Goal: Task Accomplishment & Management: Manage account settings

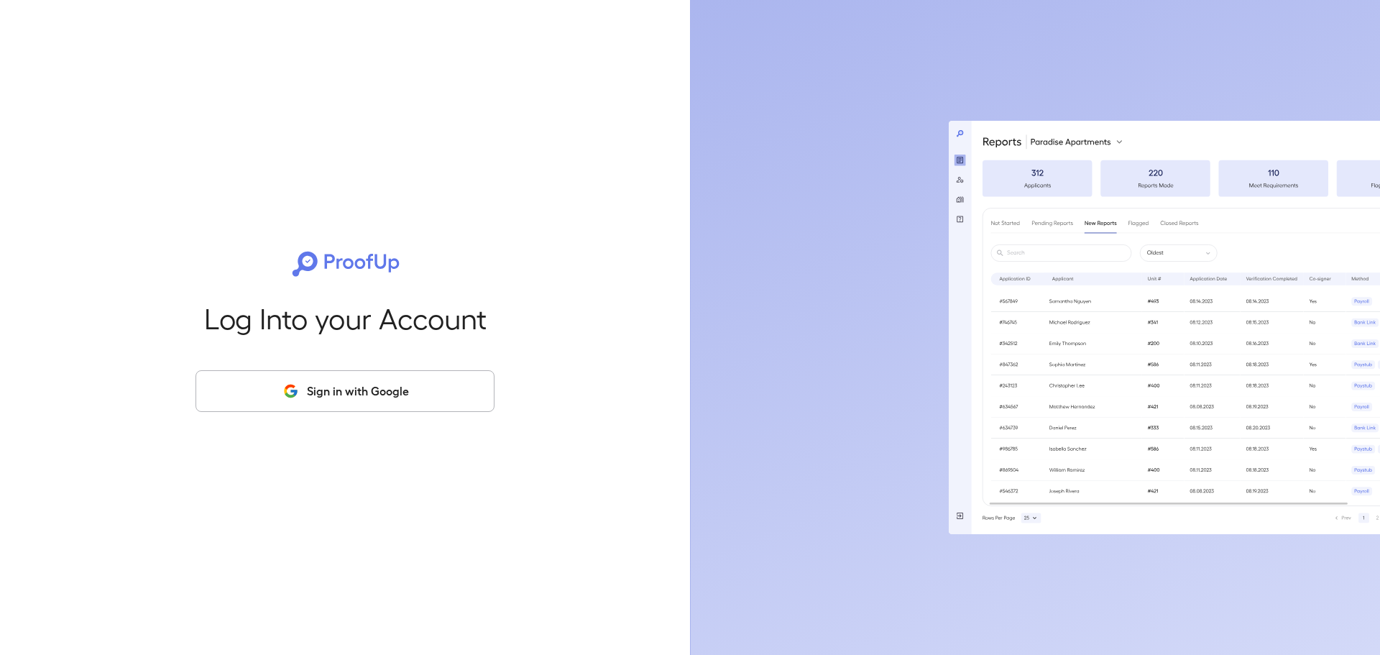
click at [446, 385] on button "Sign in with Google" at bounding box center [345, 391] width 299 height 42
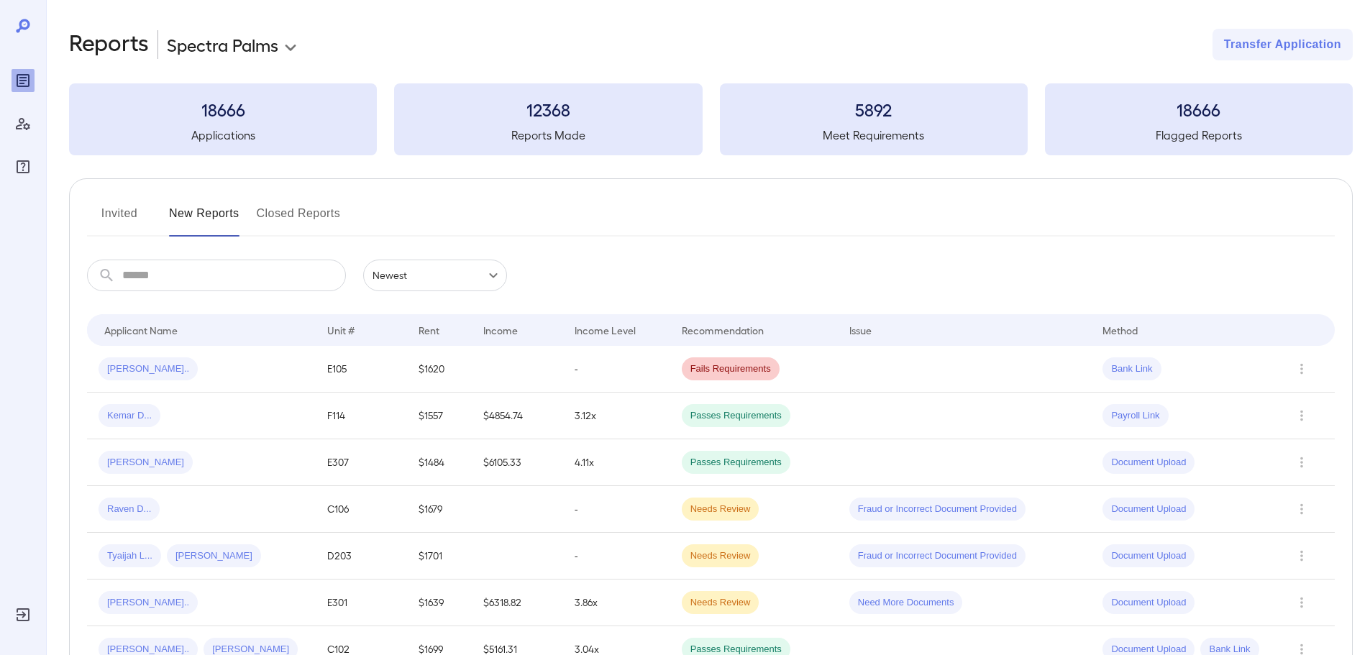
click at [132, 218] on button "Invited" at bounding box center [119, 219] width 65 height 35
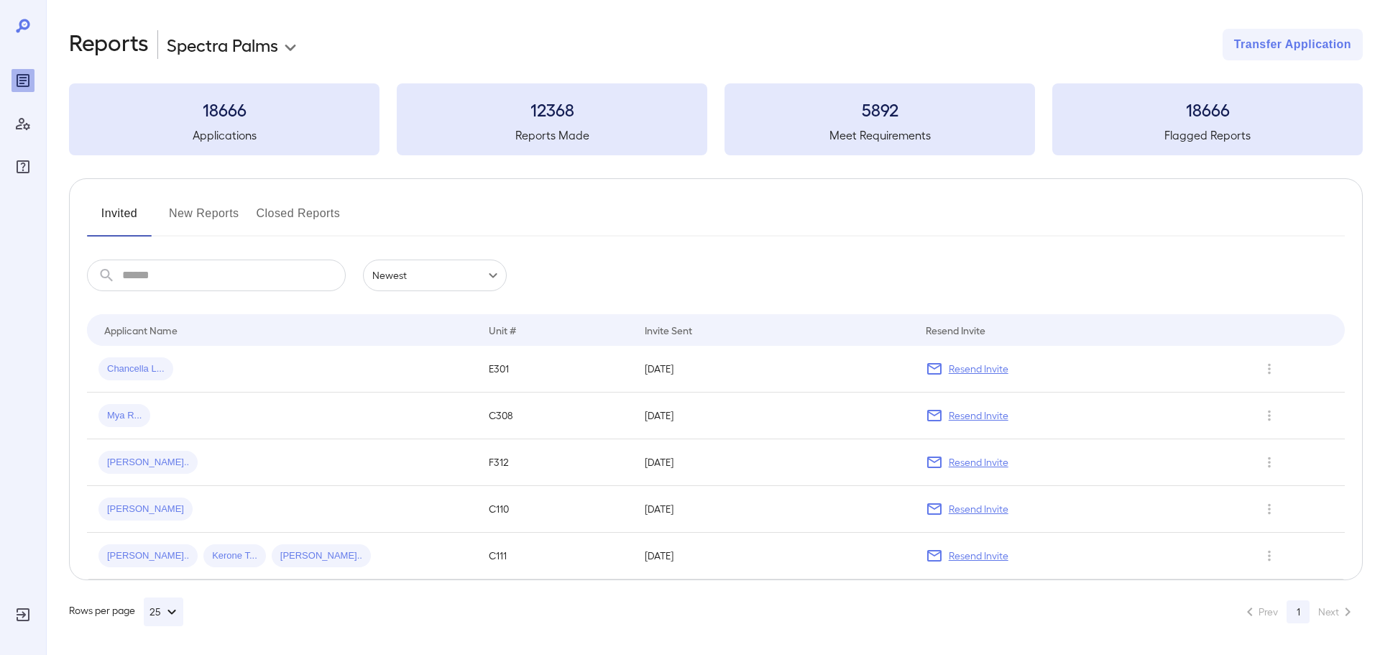
click at [278, 52] on body "**********" at bounding box center [690, 327] width 1380 height 655
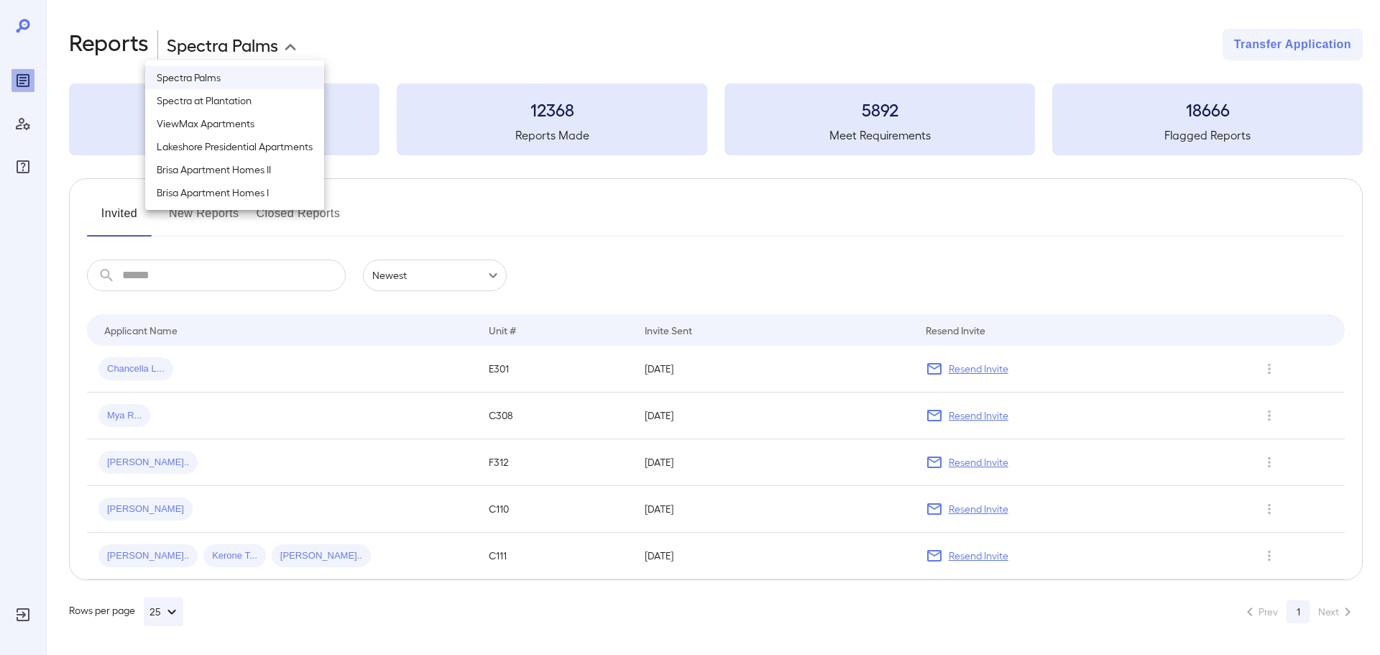
drag, startPoint x: 263, startPoint y: 129, endPoint x: 267, endPoint y: 103, distance: 26.2
click at [267, 103] on ul "Spectra Palms Spectra at Plantation ViewMax Apartments Lakeshore Presidential A…" at bounding box center [234, 135] width 179 height 150
click at [267, 103] on li "Spectra at Plantation" at bounding box center [234, 100] width 179 height 23
type input "**********"
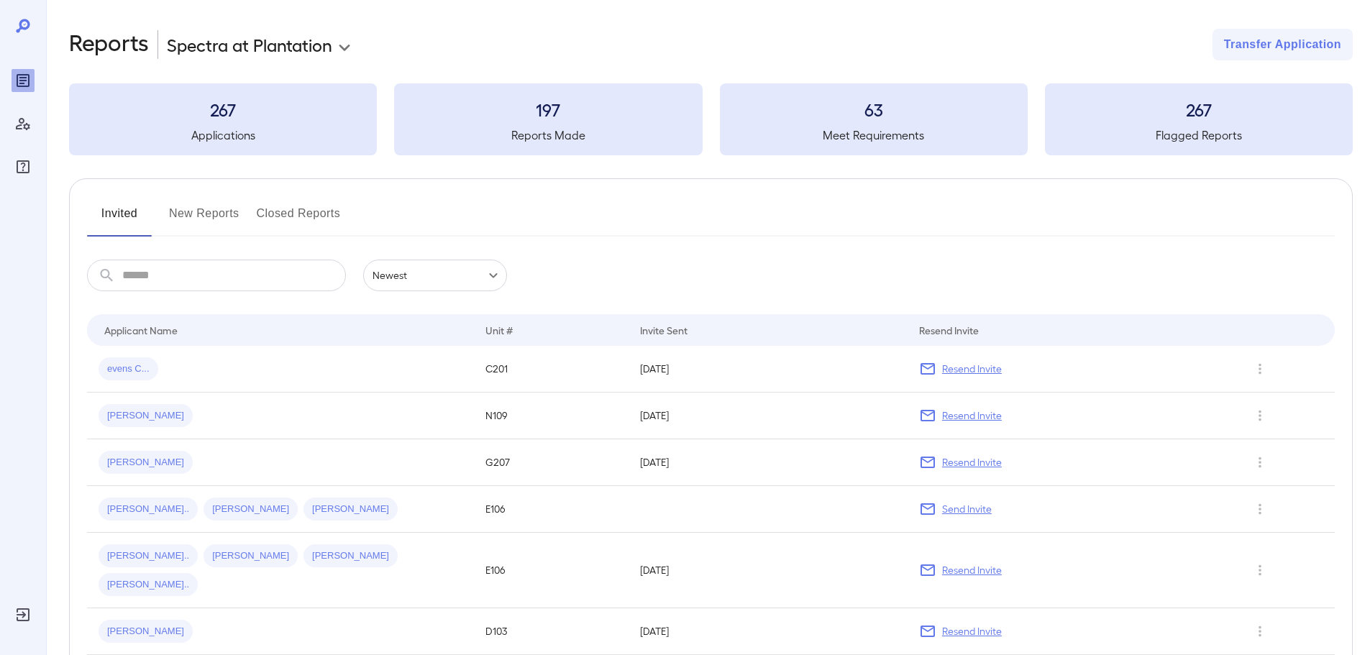
click at [178, 216] on button "New Reports" at bounding box center [204, 219] width 70 height 35
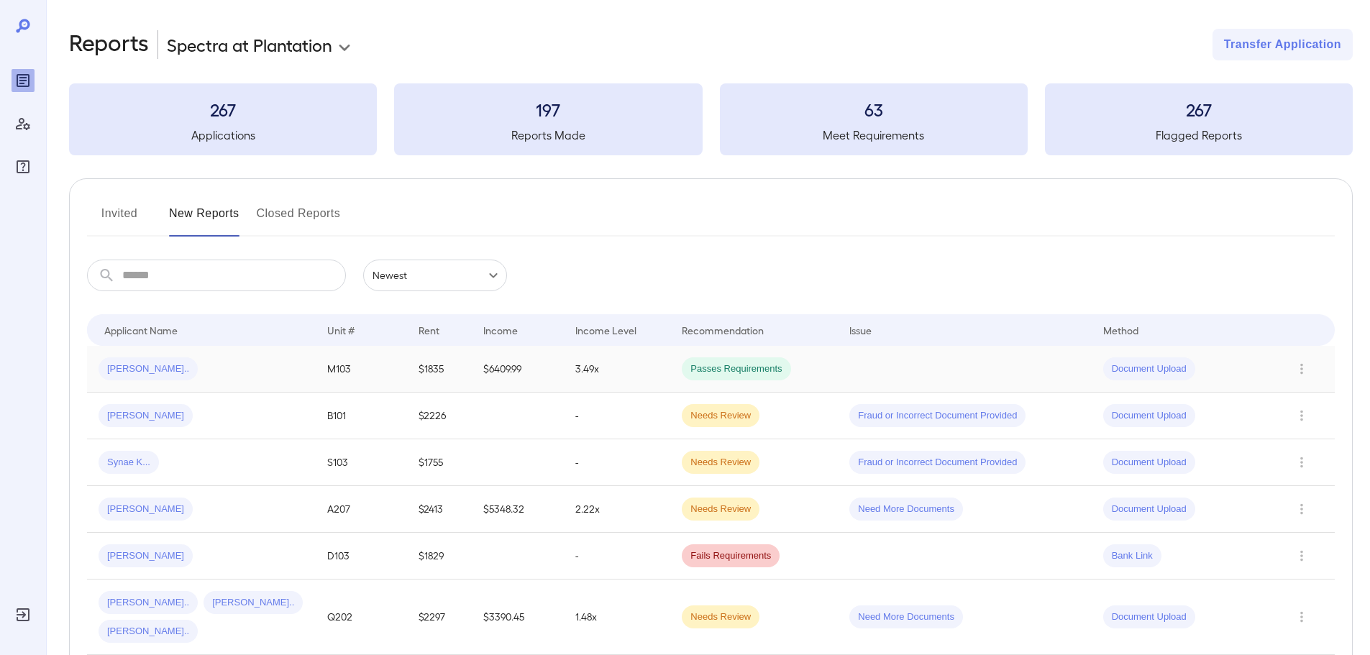
click at [146, 382] on td "Daniel O..." at bounding box center [201, 369] width 229 height 47
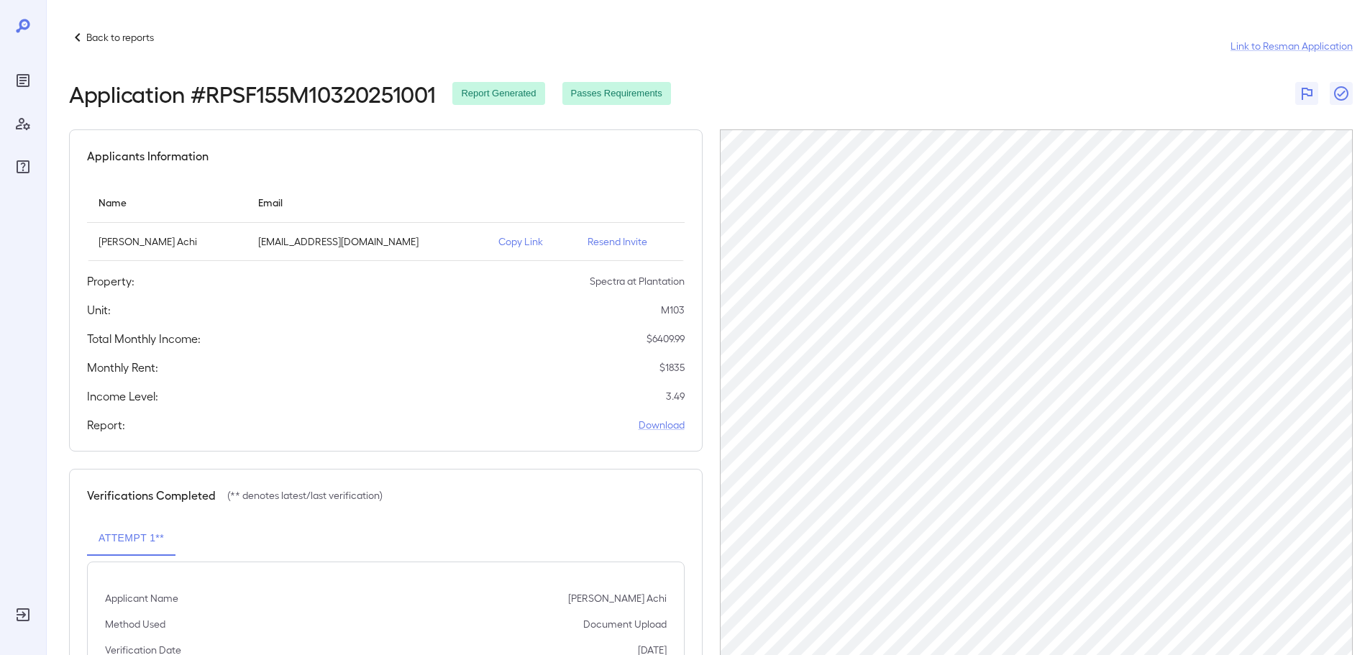
click at [67, 35] on div "Back to reports Link to Resman Application Application # RPSF155M10320251001 Re…" at bounding box center [708, 399] width 1324 height 799
click at [76, 36] on icon at bounding box center [77, 37] width 17 height 17
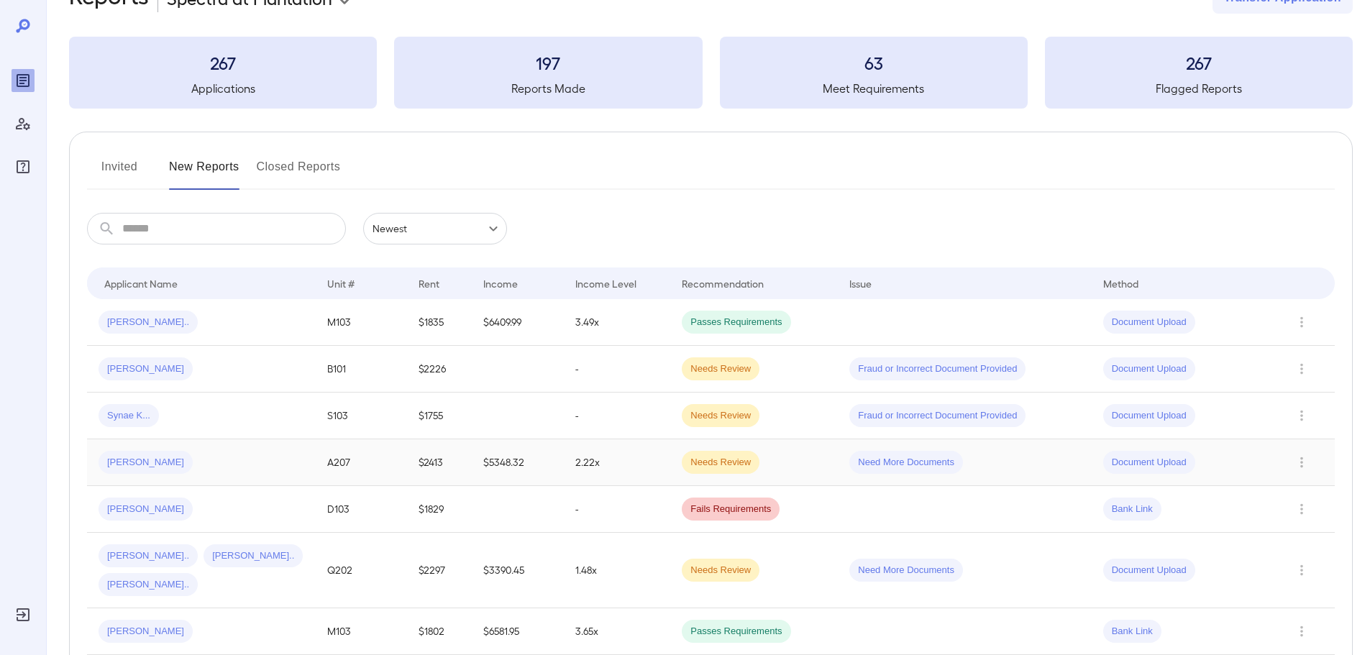
scroll to position [72, 0]
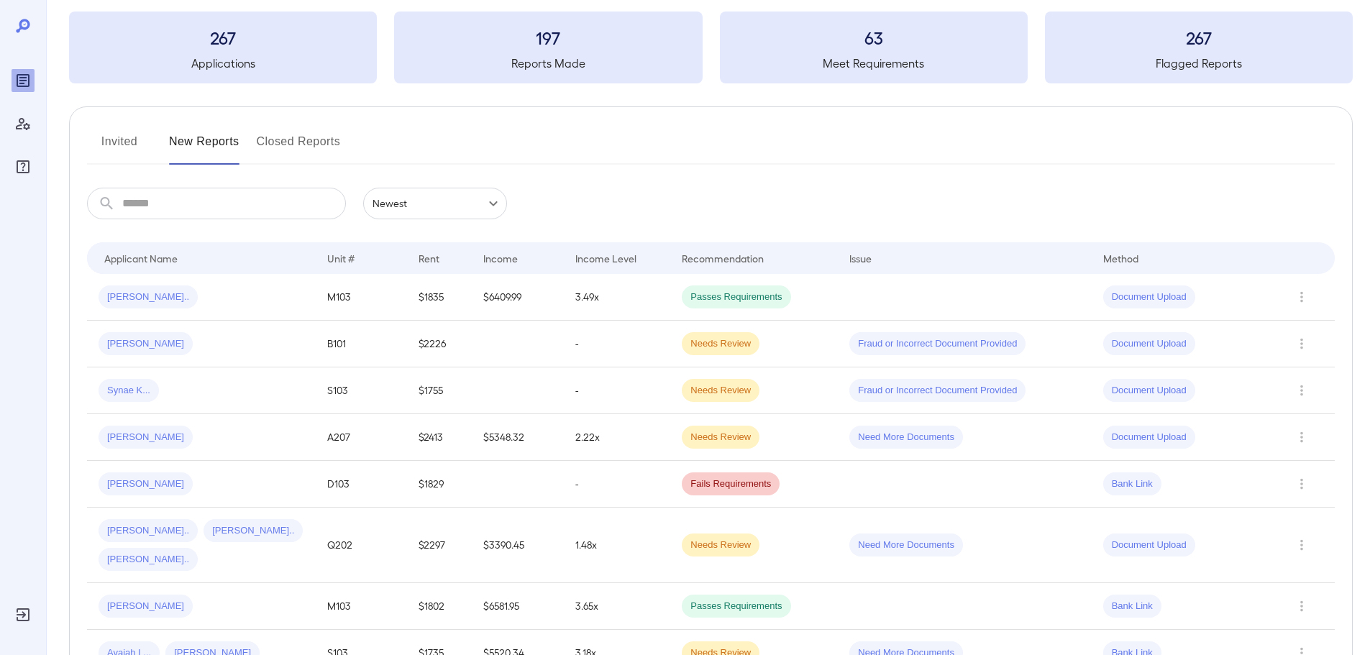
click at [123, 152] on button "Invited" at bounding box center [119, 147] width 65 height 35
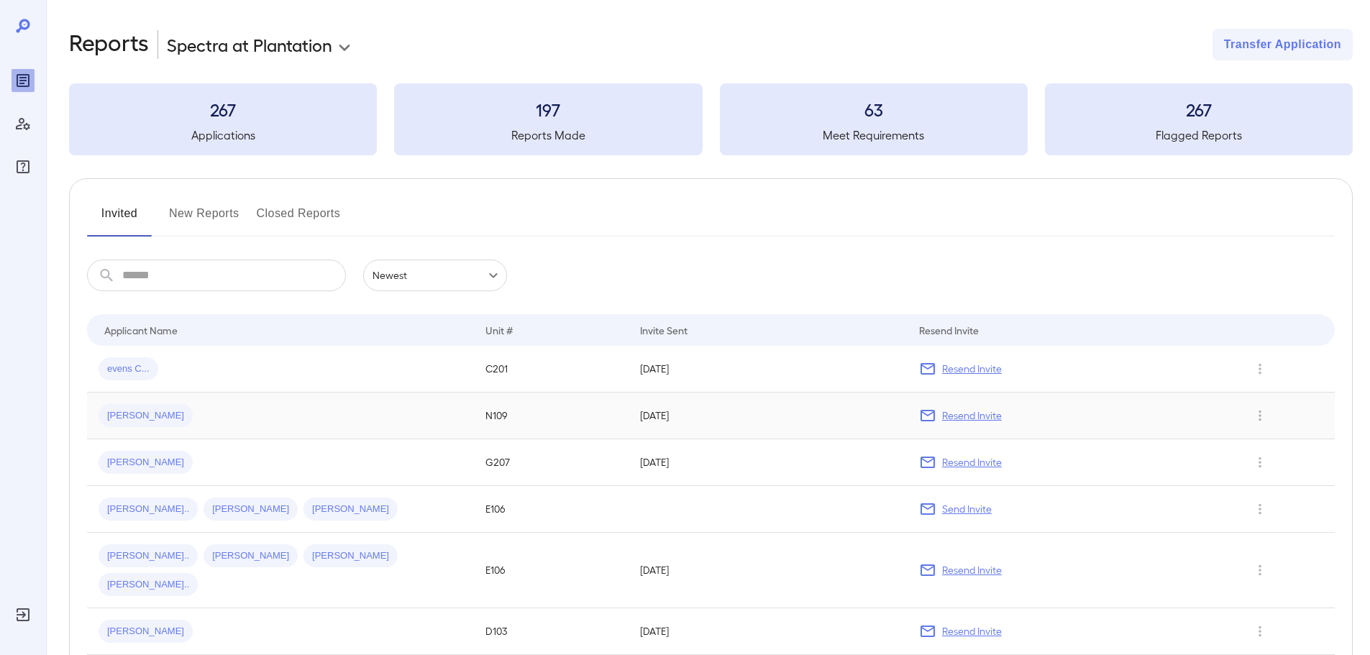
click at [139, 419] on span "Geralmi J..." at bounding box center [145, 416] width 94 height 14
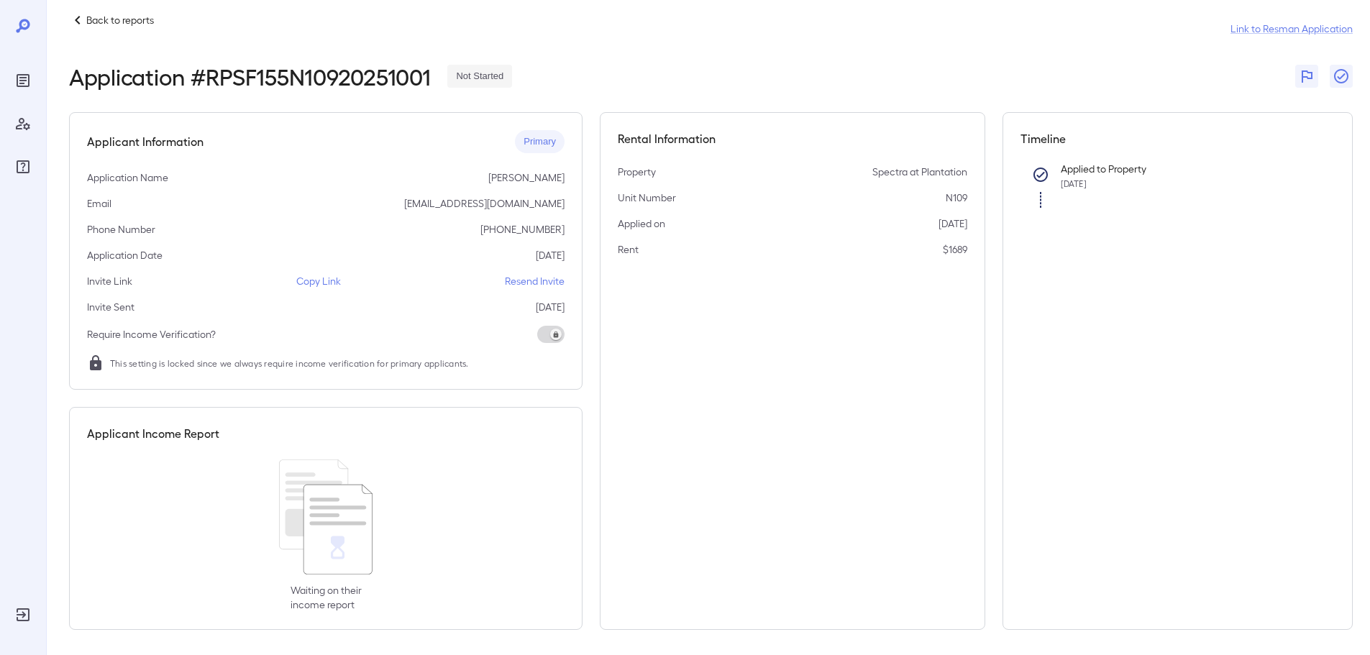
scroll to position [21, 0]
click at [529, 276] on p "Resend Invite" at bounding box center [535, 277] width 60 height 14
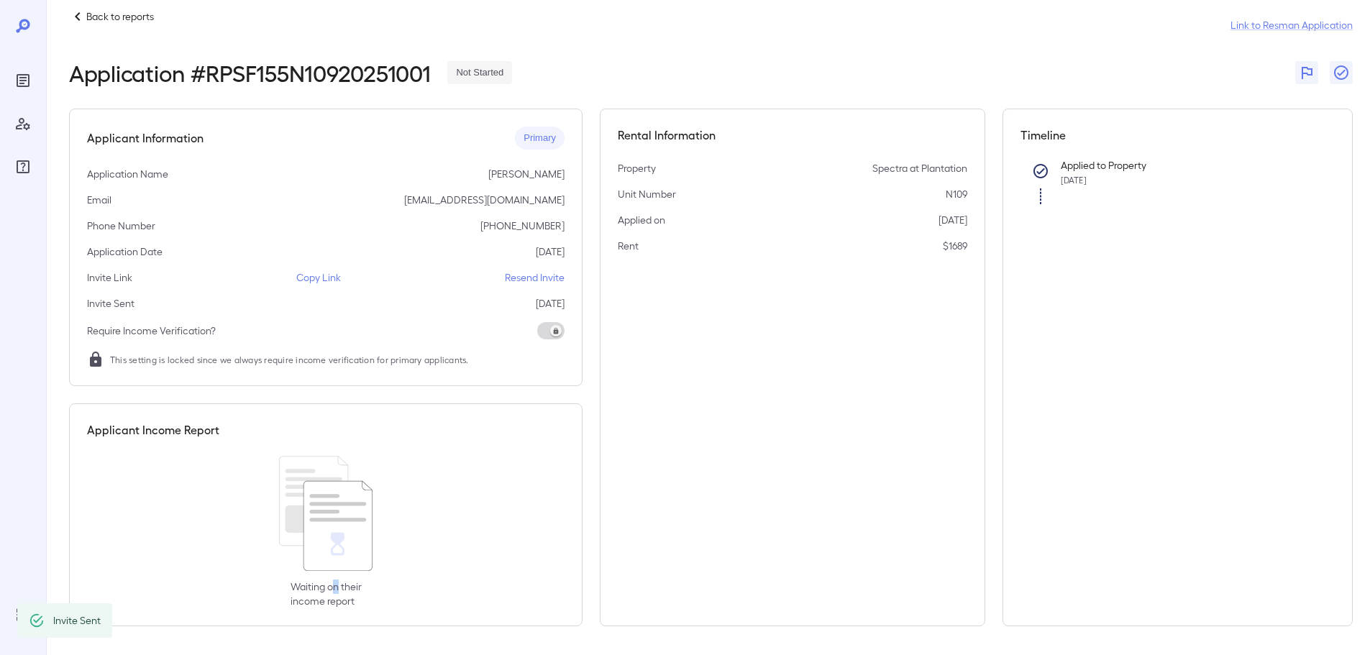
click at [331, 583] on p "Waiting on their income report" at bounding box center [325, 593] width 71 height 29
click at [319, 280] on p "Copy Link" at bounding box center [318, 277] width 45 height 14
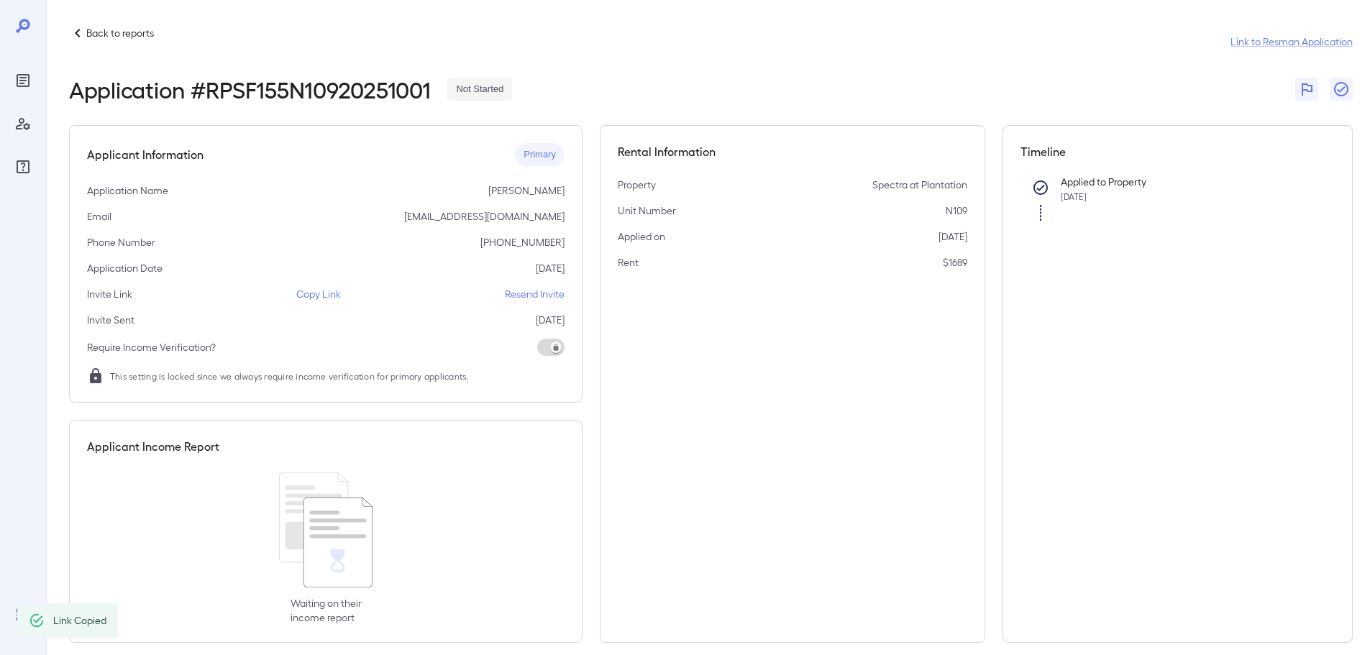
scroll to position [0, 0]
